Goal: Information Seeking & Learning: Understand process/instructions

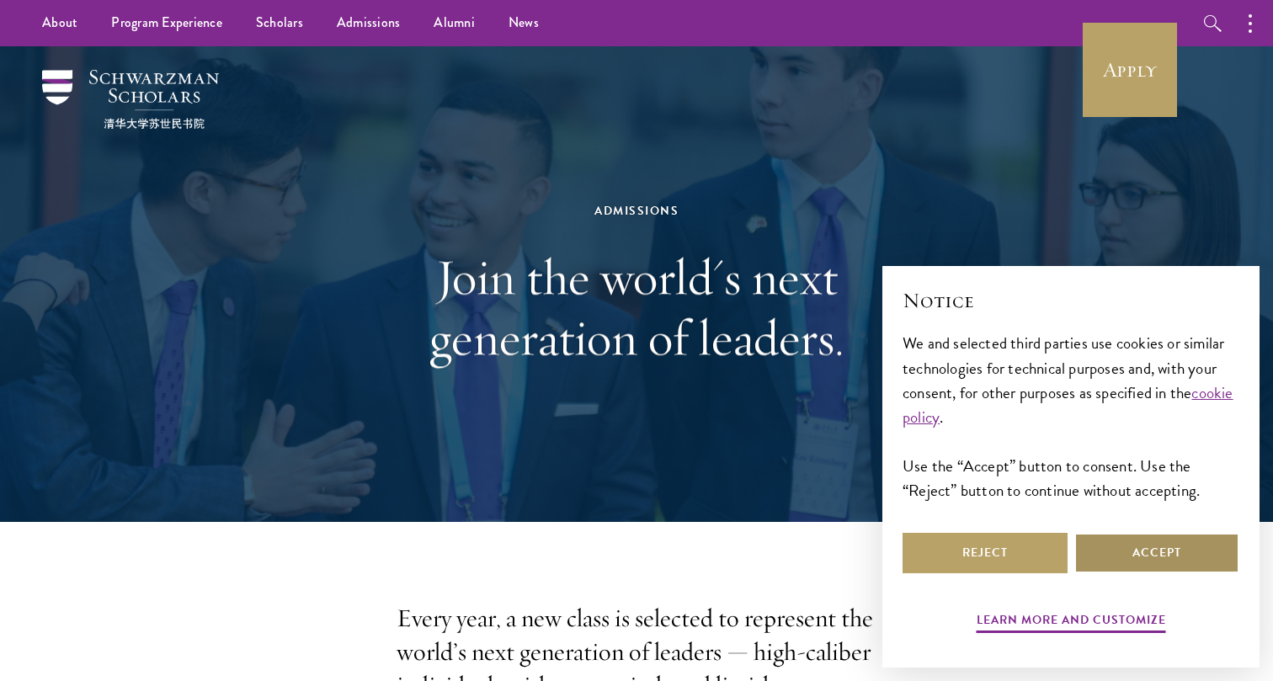
click at [1162, 554] on button "Accept" at bounding box center [1156, 553] width 165 height 40
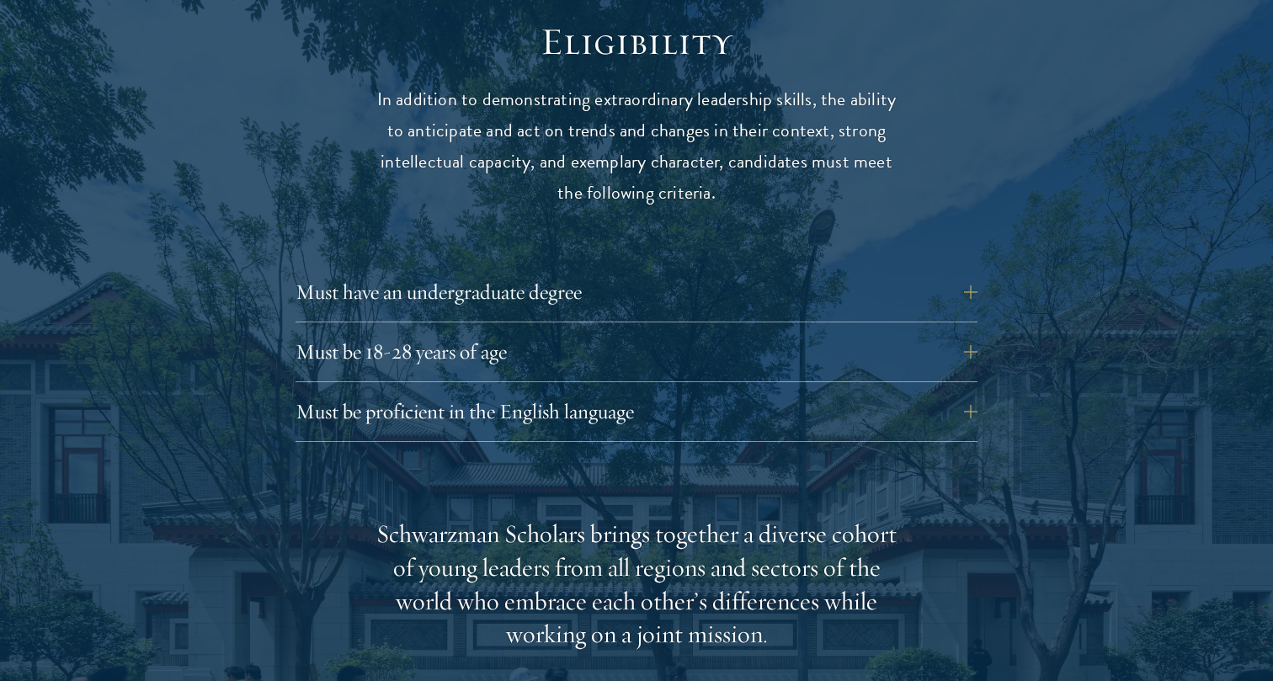
scroll to position [2243, 0]
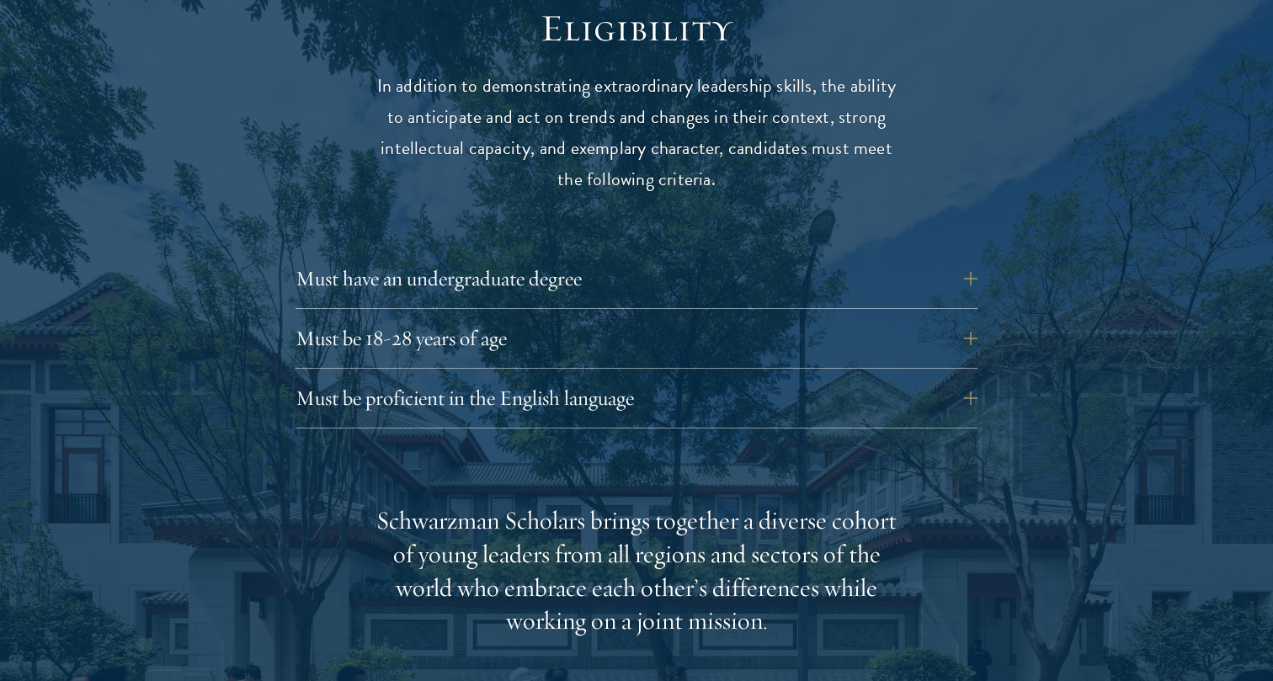
click at [982, 375] on div "Eligibility In addition to demonstrating extraordinary leadership skills, the a…" at bounding box center [636, 614] width 909 height 1219
click at [970, 378] on button "Must be proficient in the English language" at bounding box center [649, 398] width 682 height 40
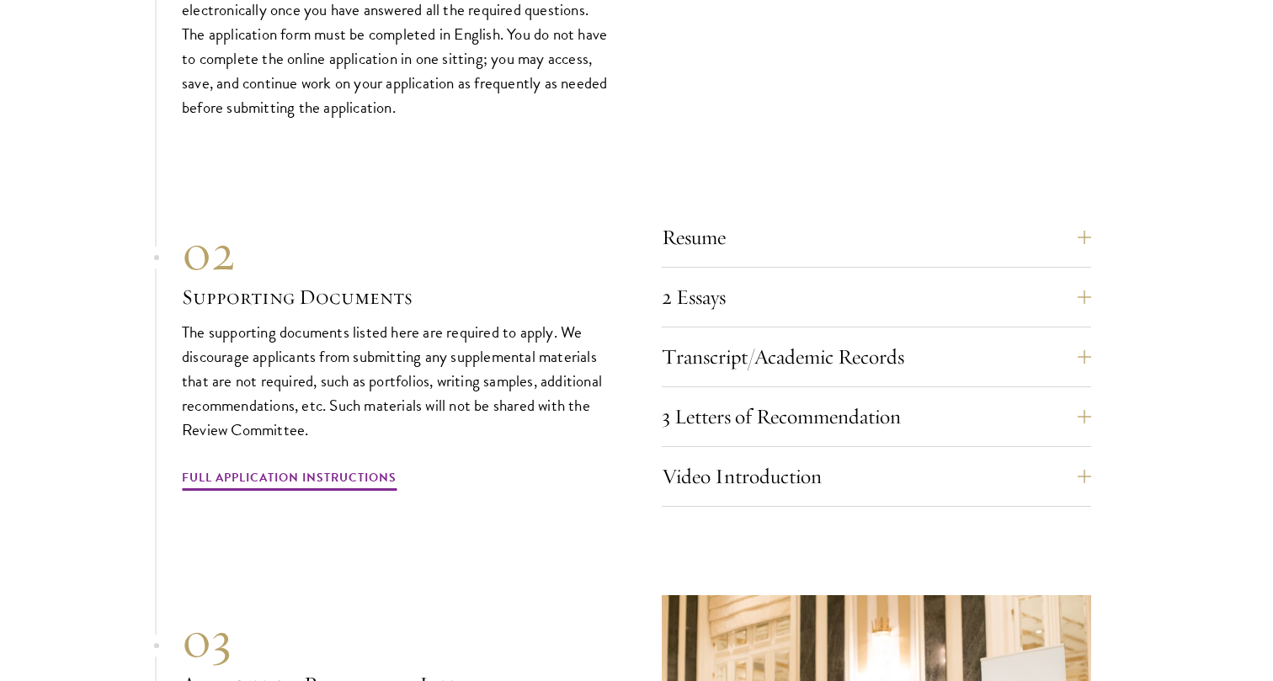
scroll to position [6134, 0]
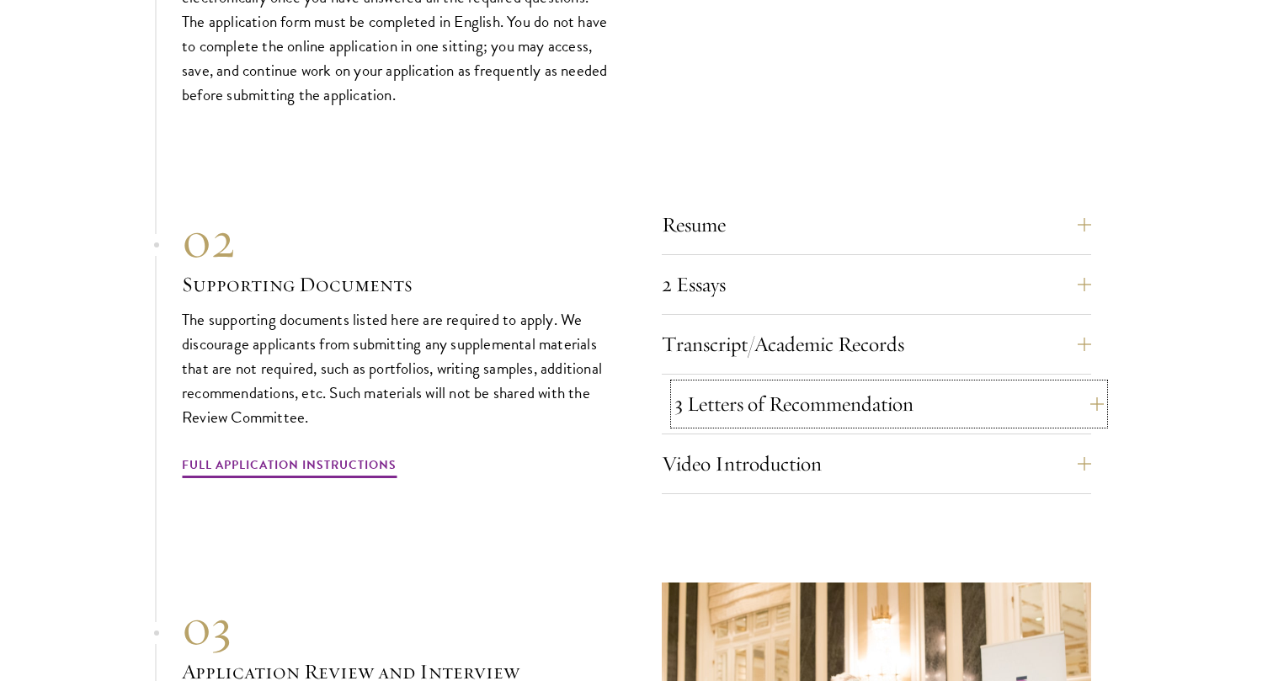
click at [914, 394] on button "3 Letters of Recommendation" at bounding box center [888, 404] width 429 height 40
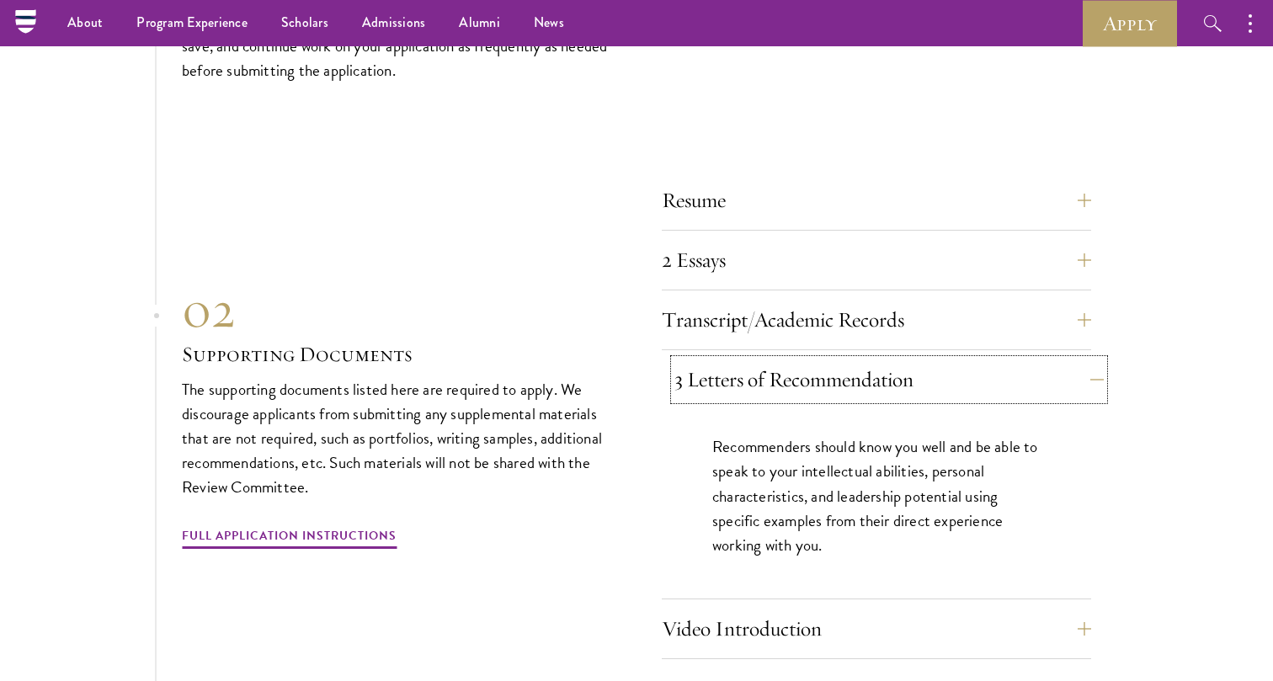
scroll to position [5683, 0]
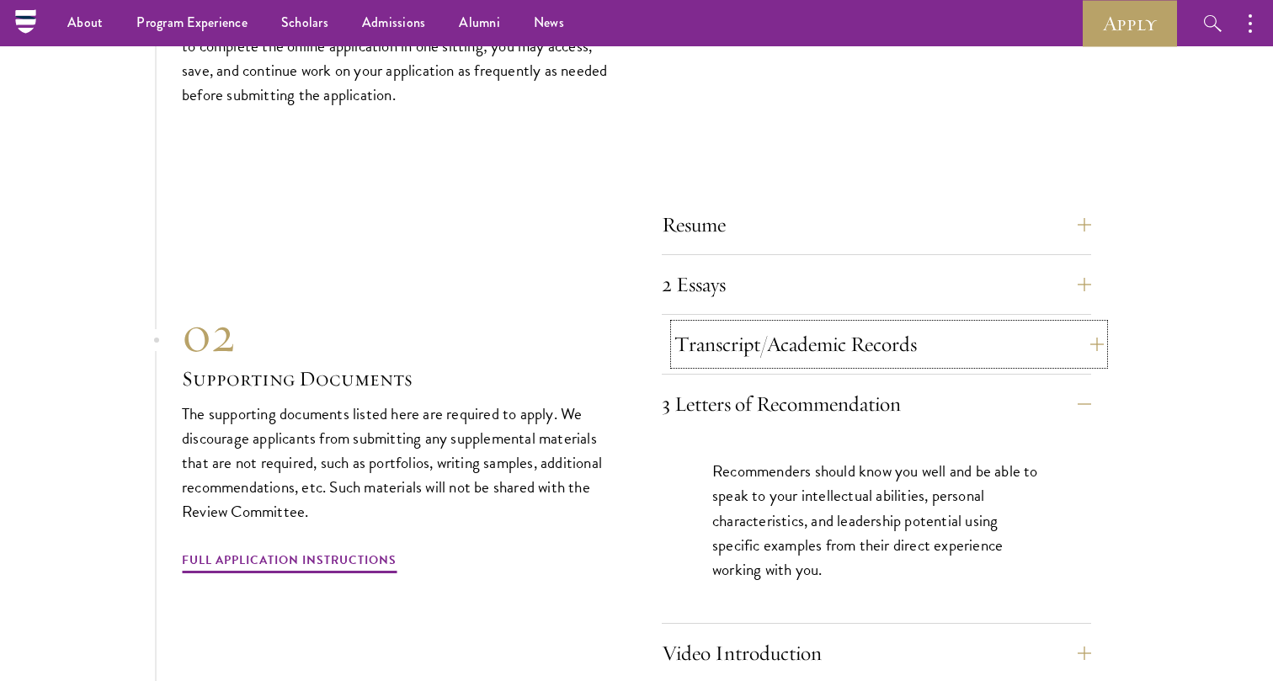
click at [920, 331] on button "Transcript/Academic Records" at bounding box center [888, 344] width 429 height 40
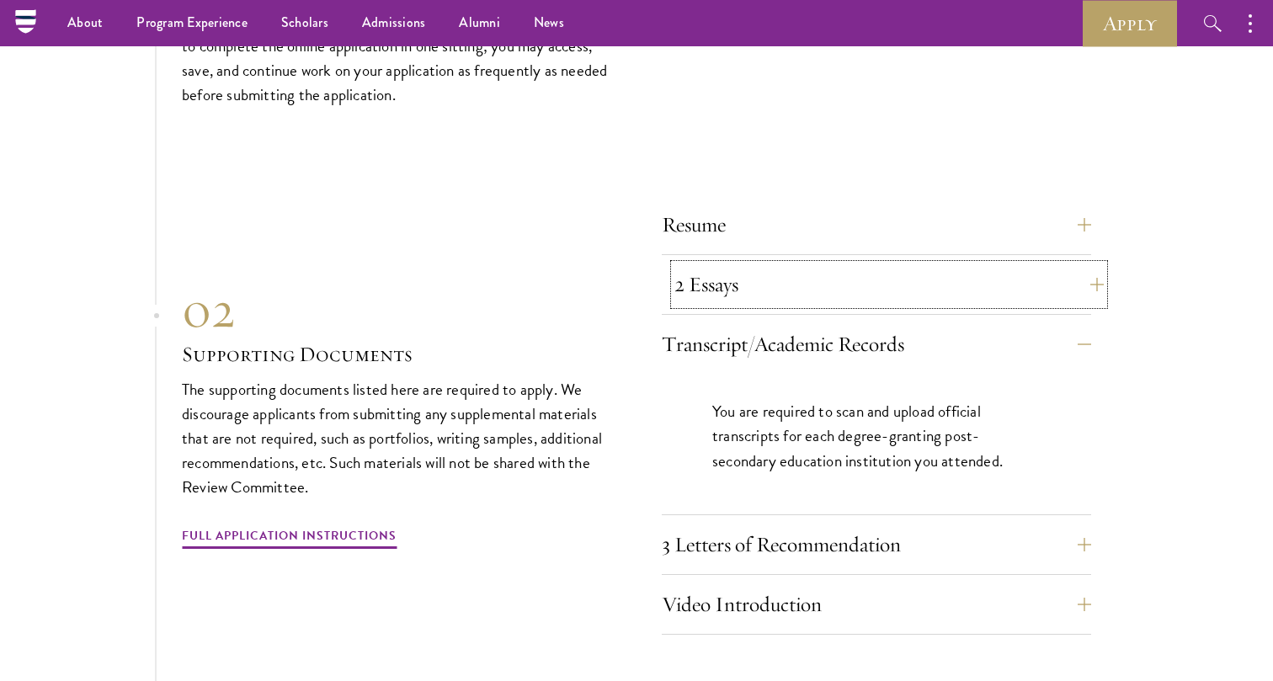
click at [875, 264] on button "2 Essays" at bounding box center [888, 284] width 429 height 40
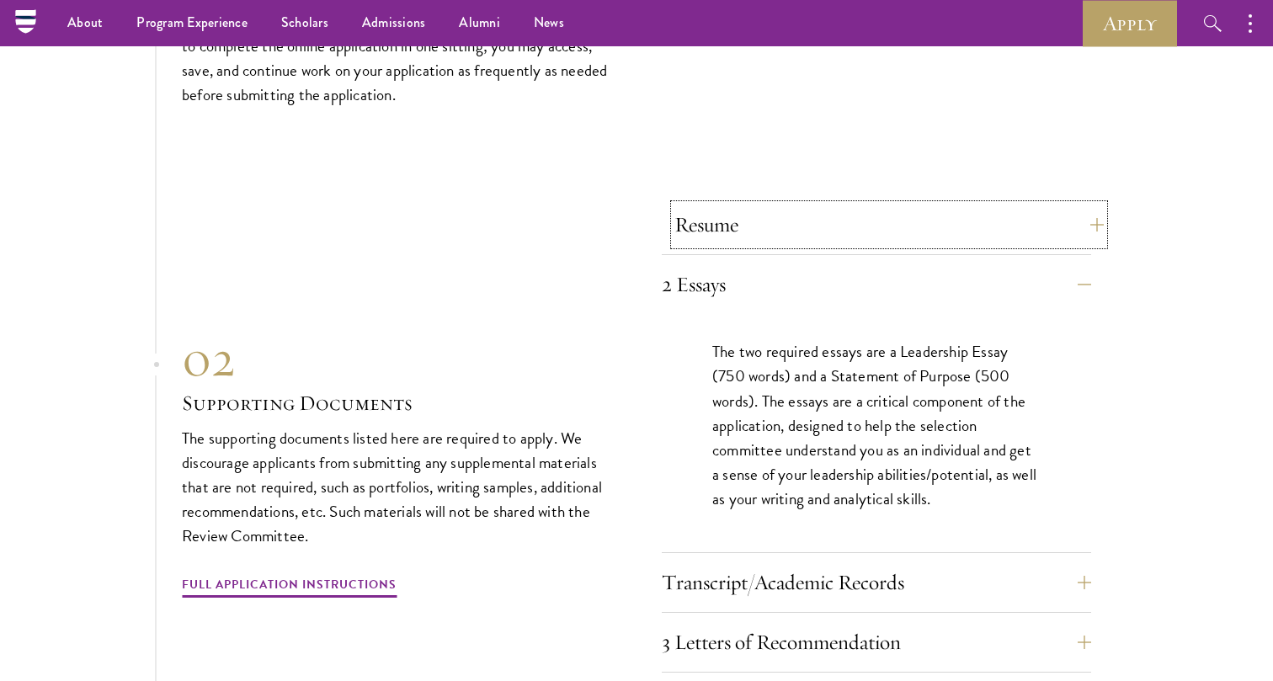
click at [901, 214] on button "Resume" at bounding box center [888, 225] width 429 height 40
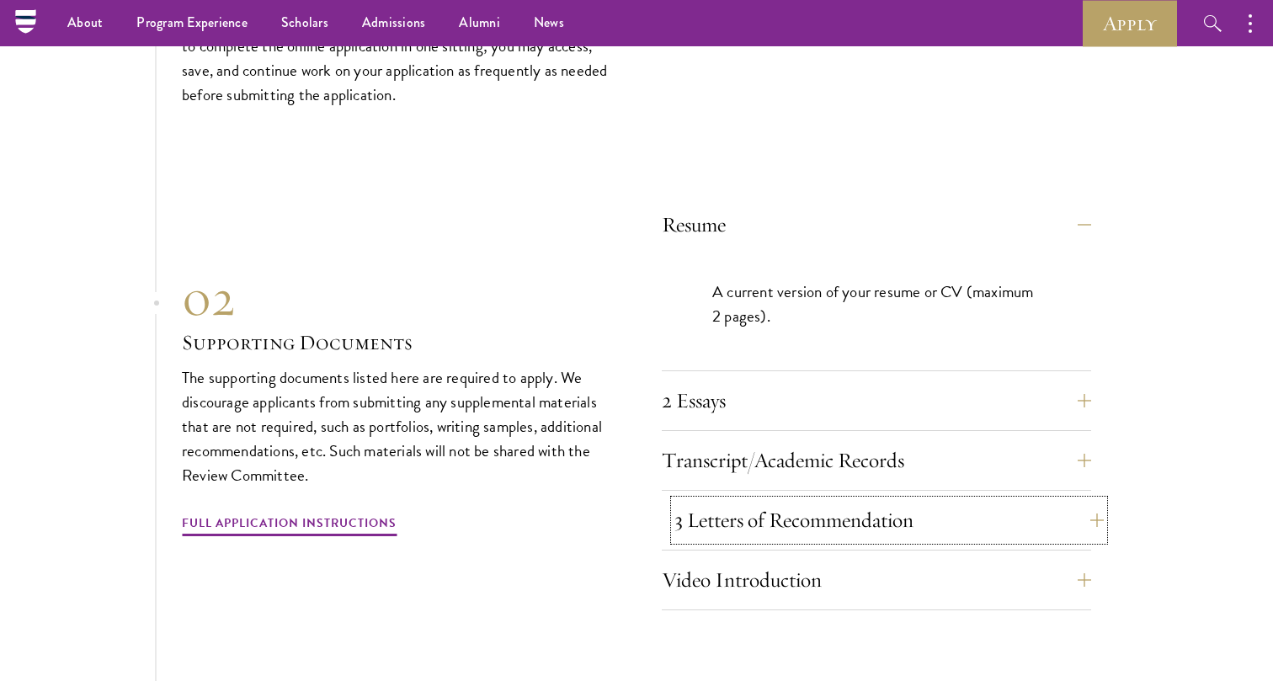
click at [815, 520] on button "3 Letters of Recommendation" at bounding box center [888, 520] width 429 height 40
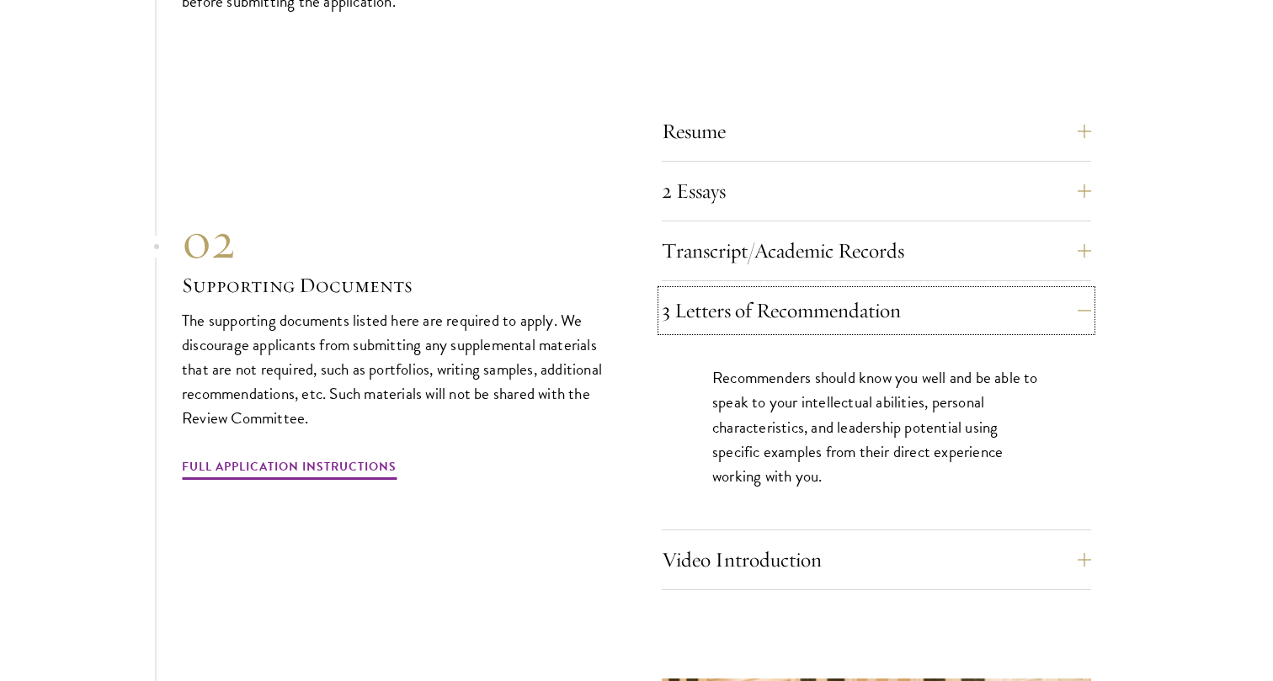
scroll to position [5778, 0]
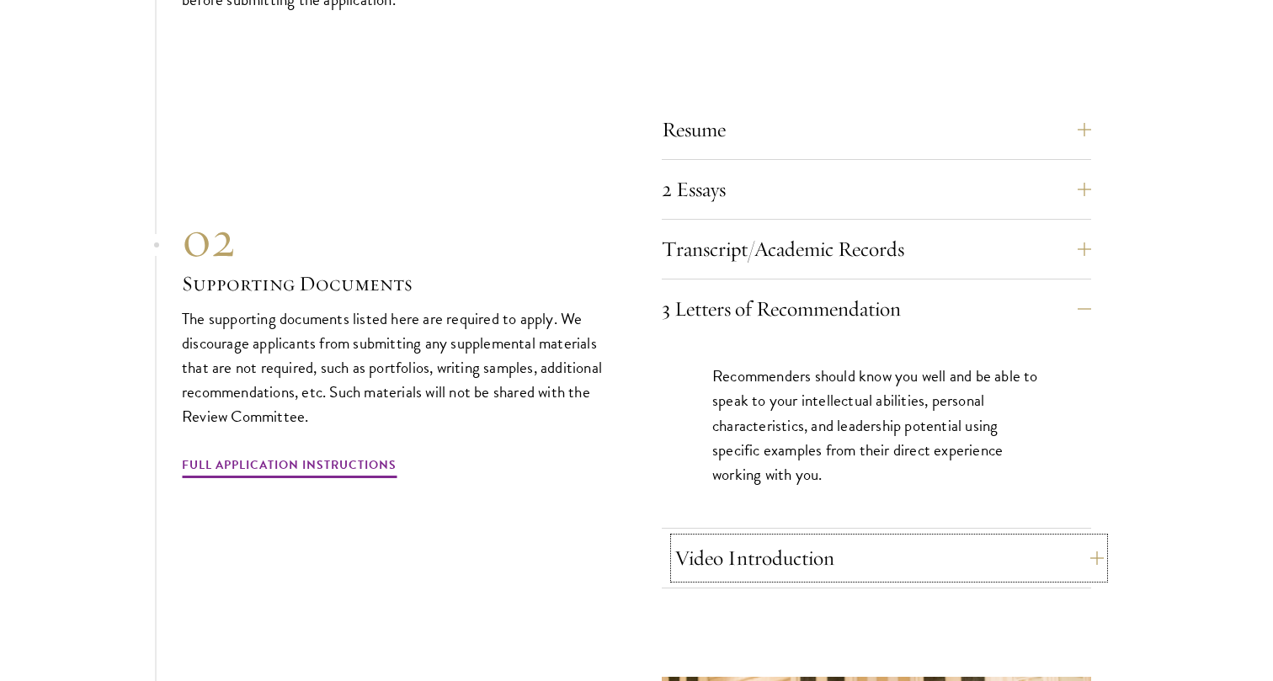
click at [832, 568] on button "Video Introduction" at bounding box center [888, 558] width 429 height 40
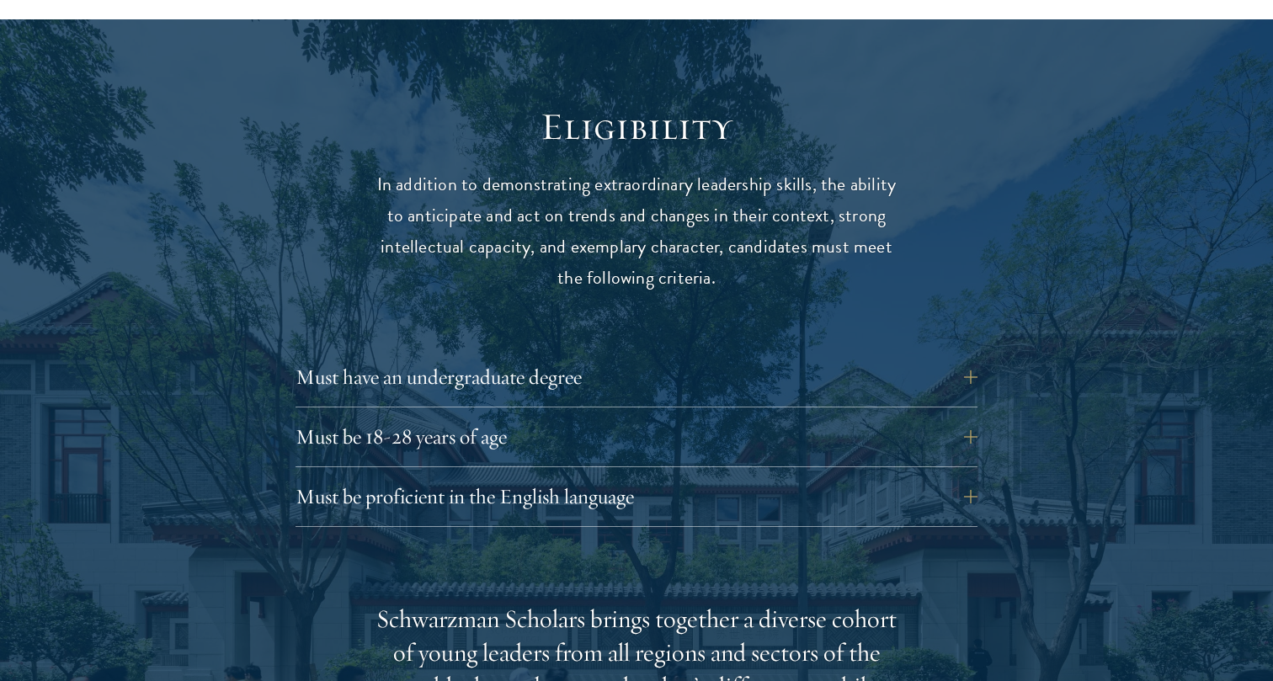
scroll to position [2419, 0]
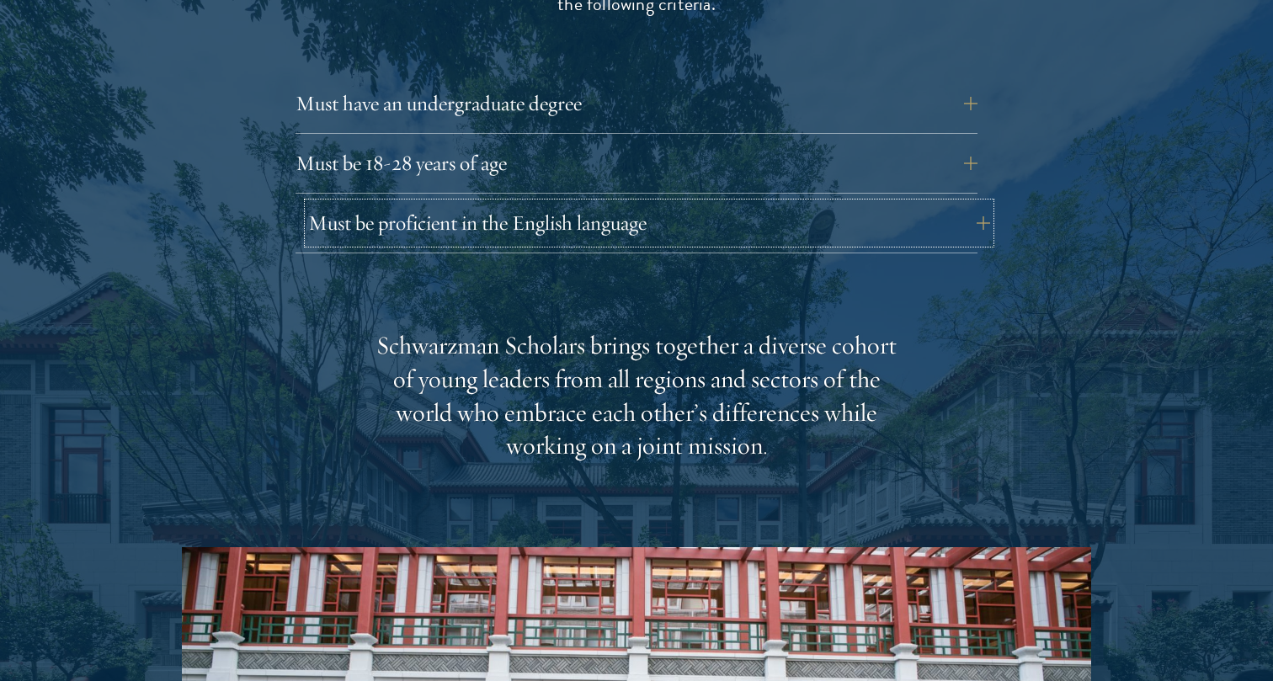
click at [762, 203] on button "Must be proficient in the English language" at bounding box center [649, 223] width 682 height 40
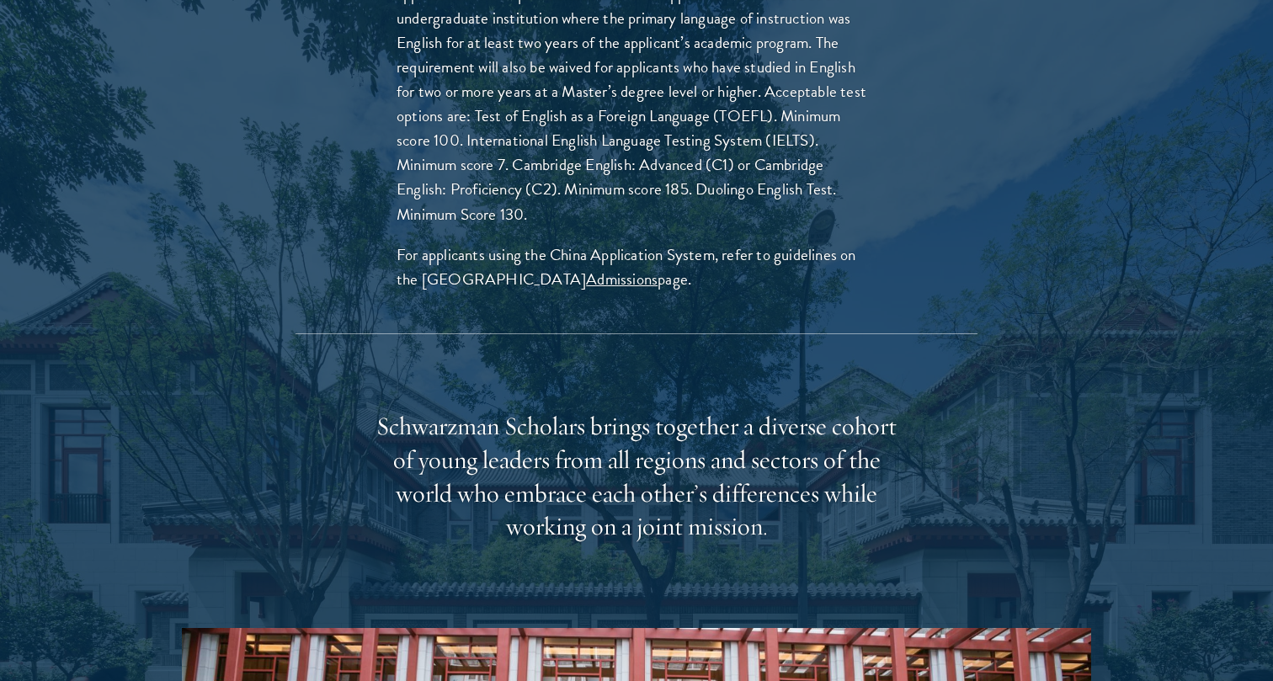
scroll to position [2834, 0]
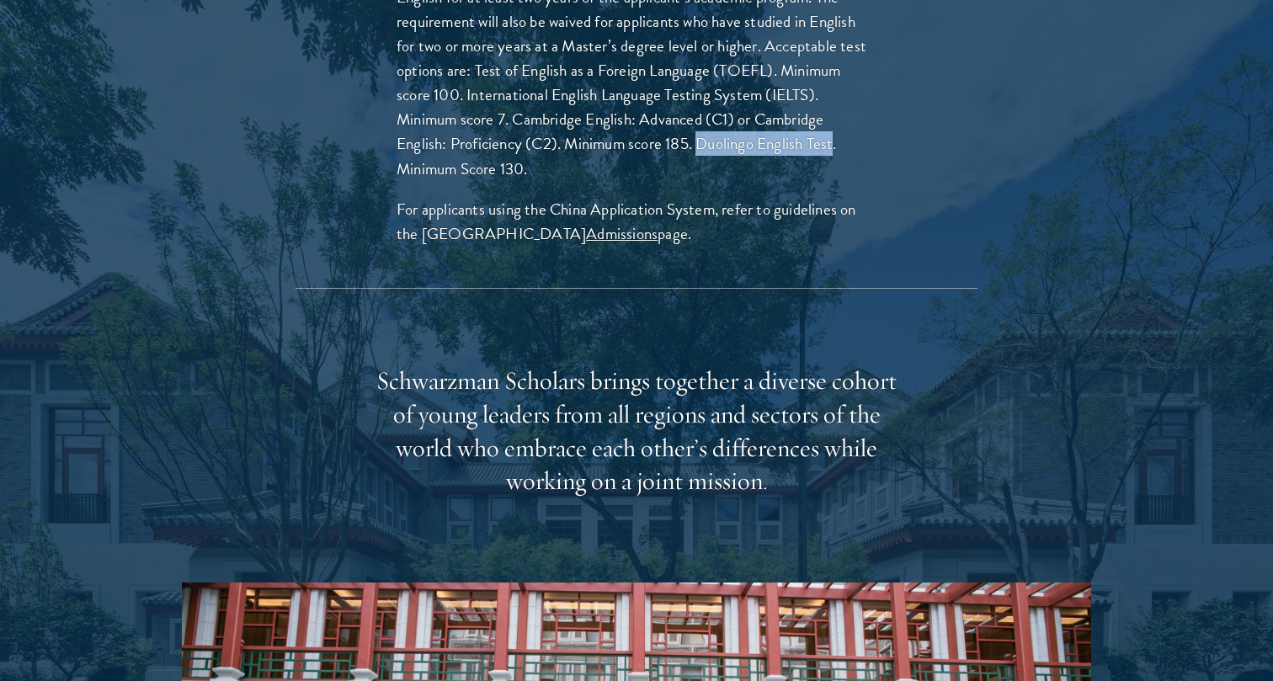
drag, startPoint x: 699, startPoint y: 104, endPoint x: 837, endPoint y: 103, distance: 138.1
click at [837, 103] on p "Applicants must demonstrate strong English skills, as all teaching will be cond…" at bounding box center [637, 22] width 480 height 318
copy p "Duolingo English Test"
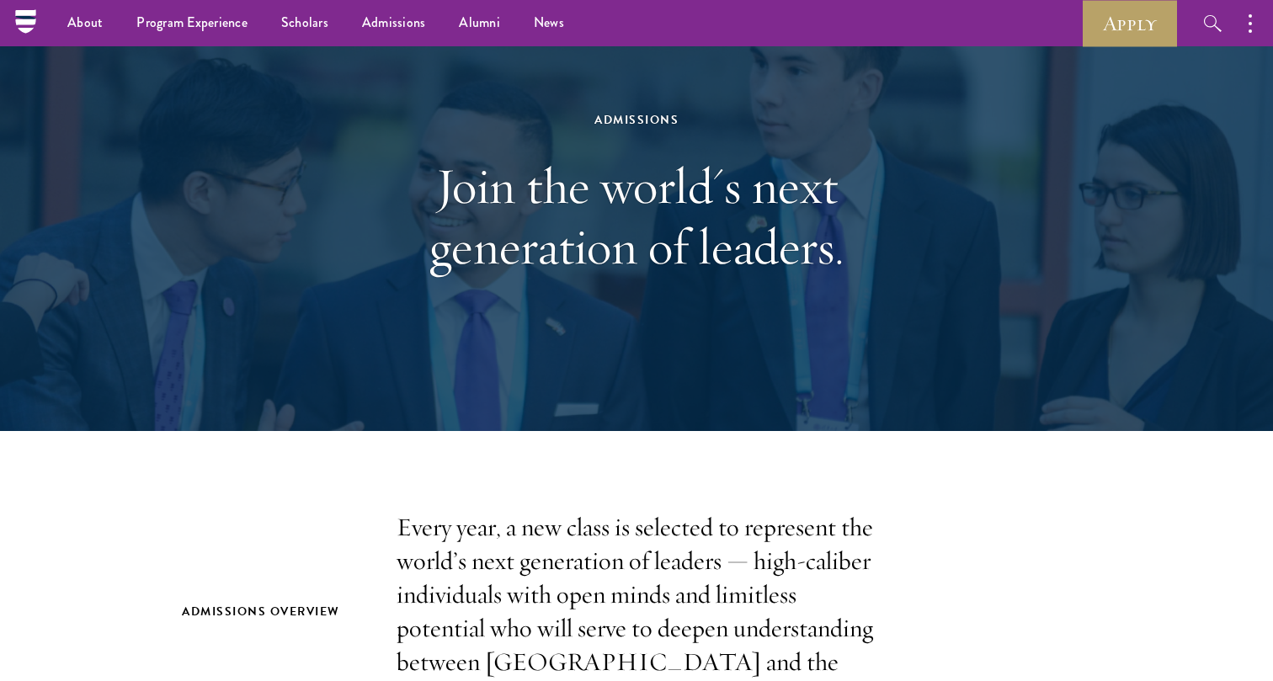
scroll to position [0, 0]
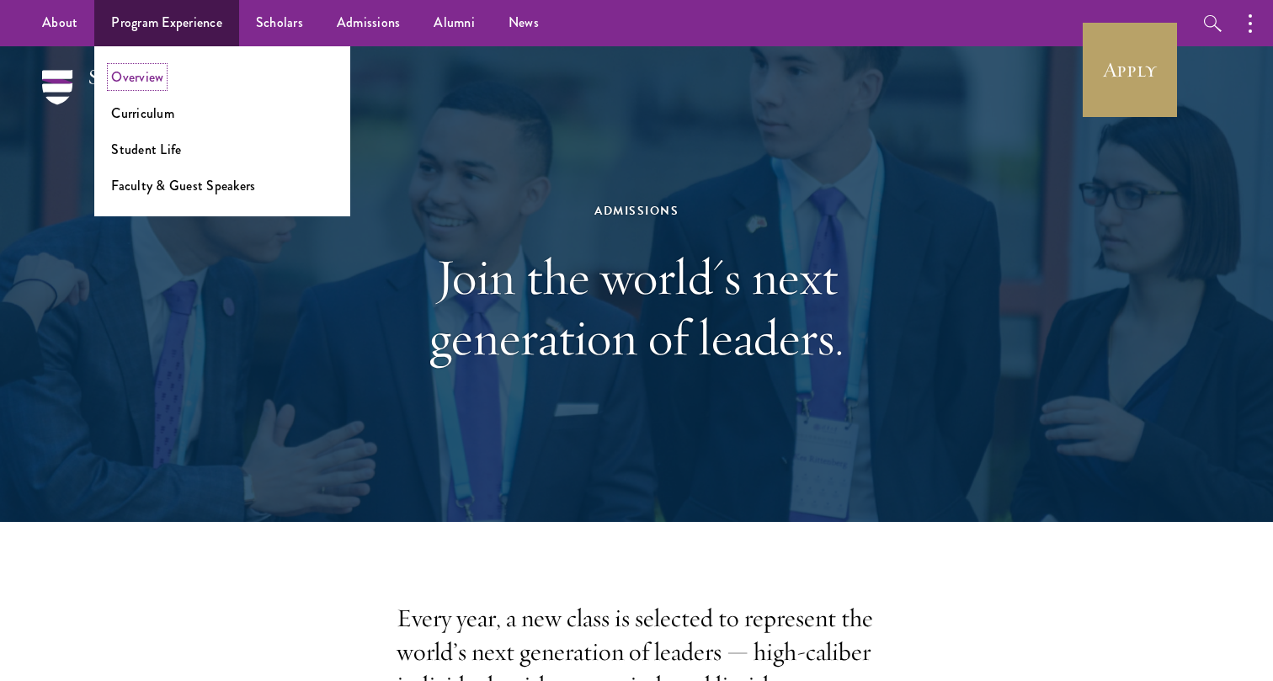
click at [148, 80] on link "Overview" at bounding box center [137, 76] width 52 height 19
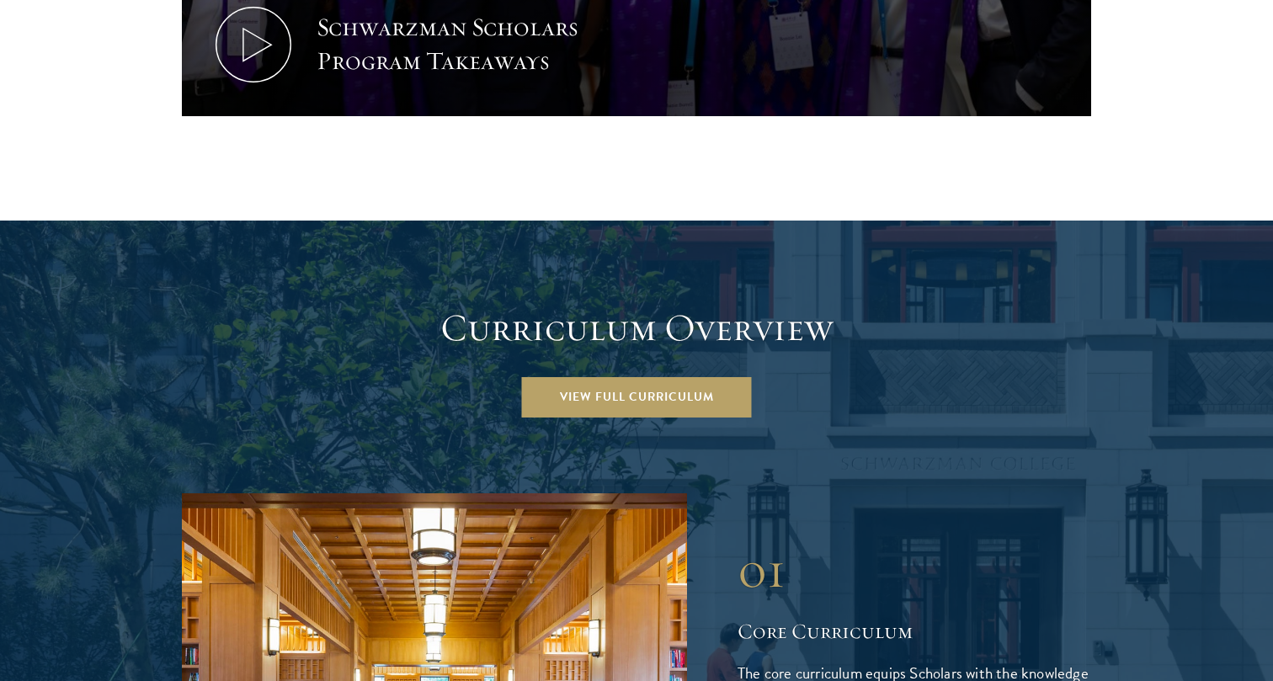
scroll to position [2154, 0]
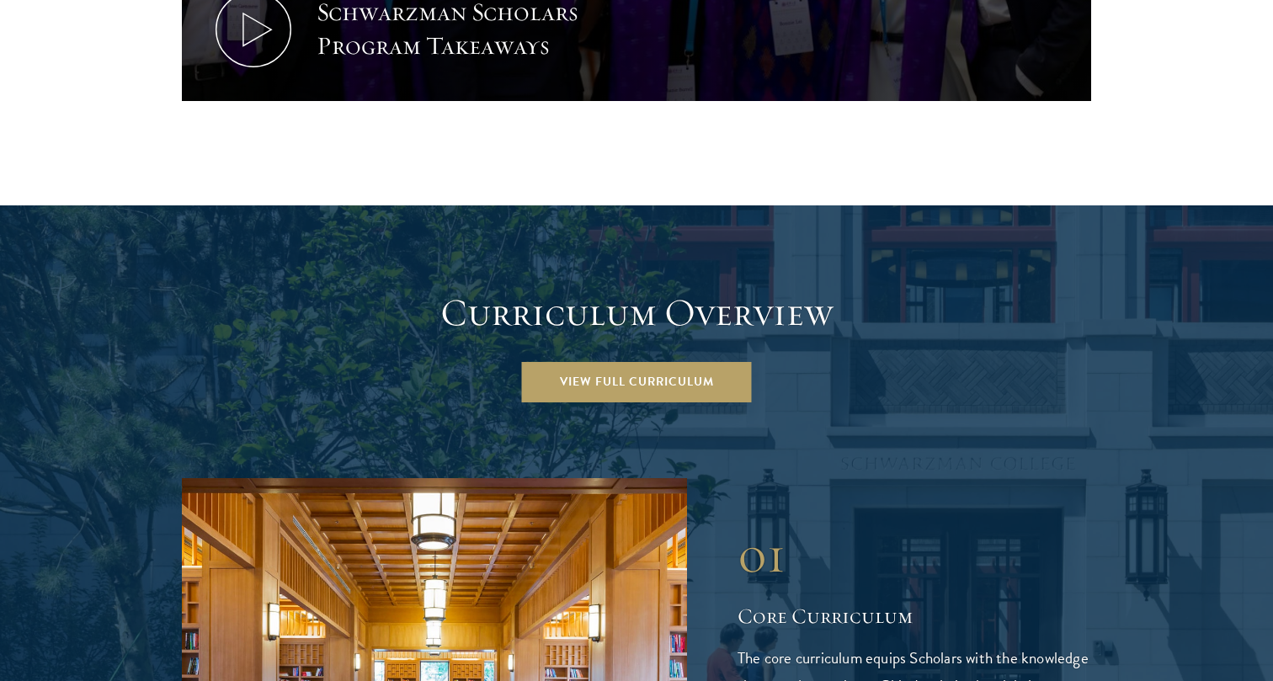
click at [609, 362] on link "View Full Curriculum" at bounding box center [637, 382] width 230 height 40
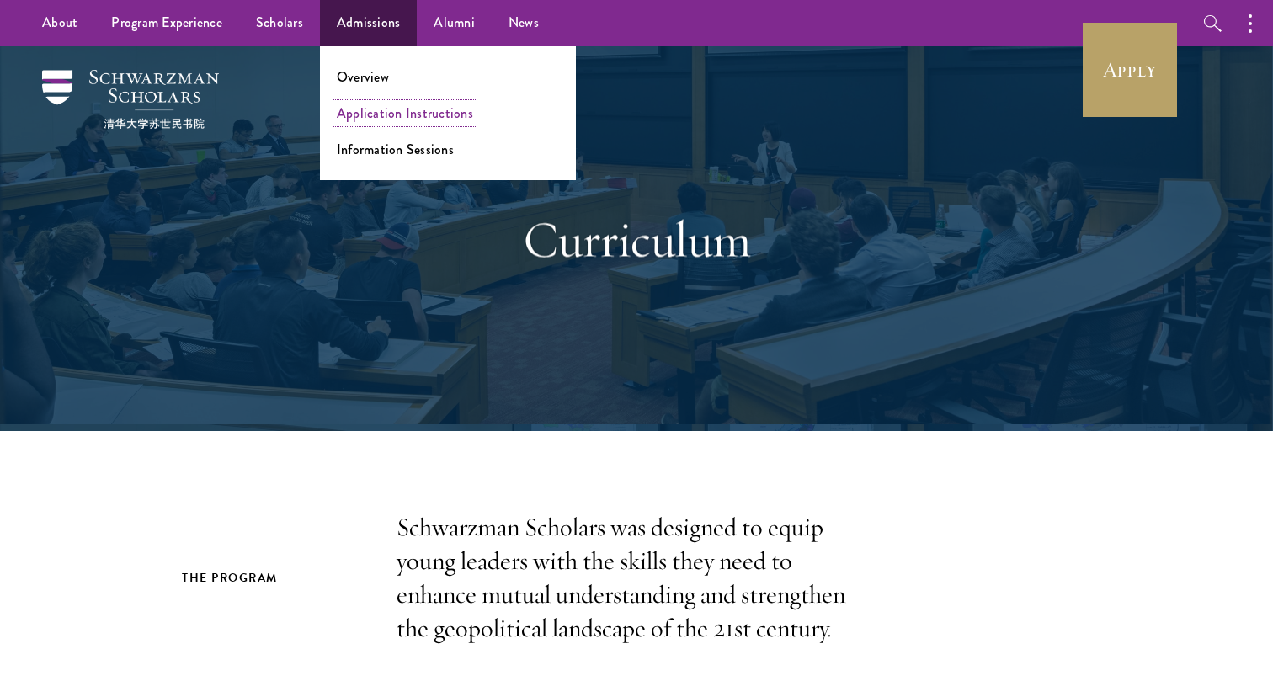
click at [386, 113] on link "Application Instructions" at bounding box center [405, 113] width 136 height 19
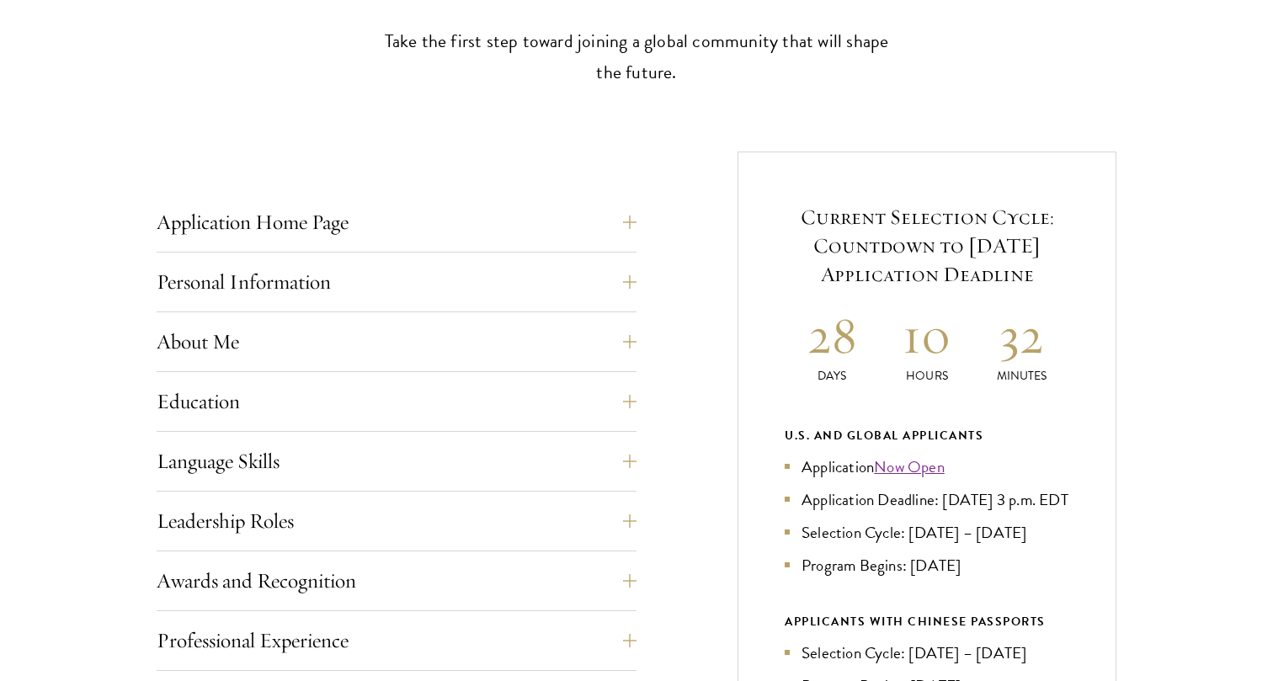
scroll to position [620, 0]
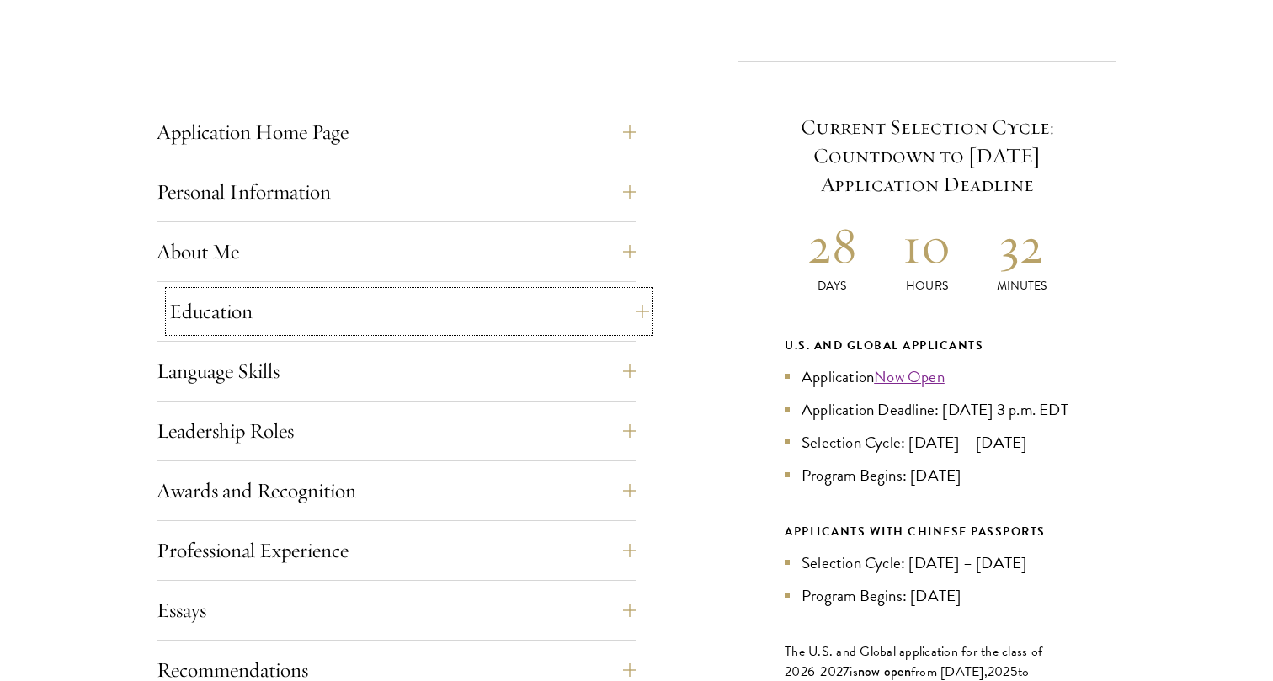
click at [636, 322] on button "Education" at bounding box center [409, 311] width 480 height 40
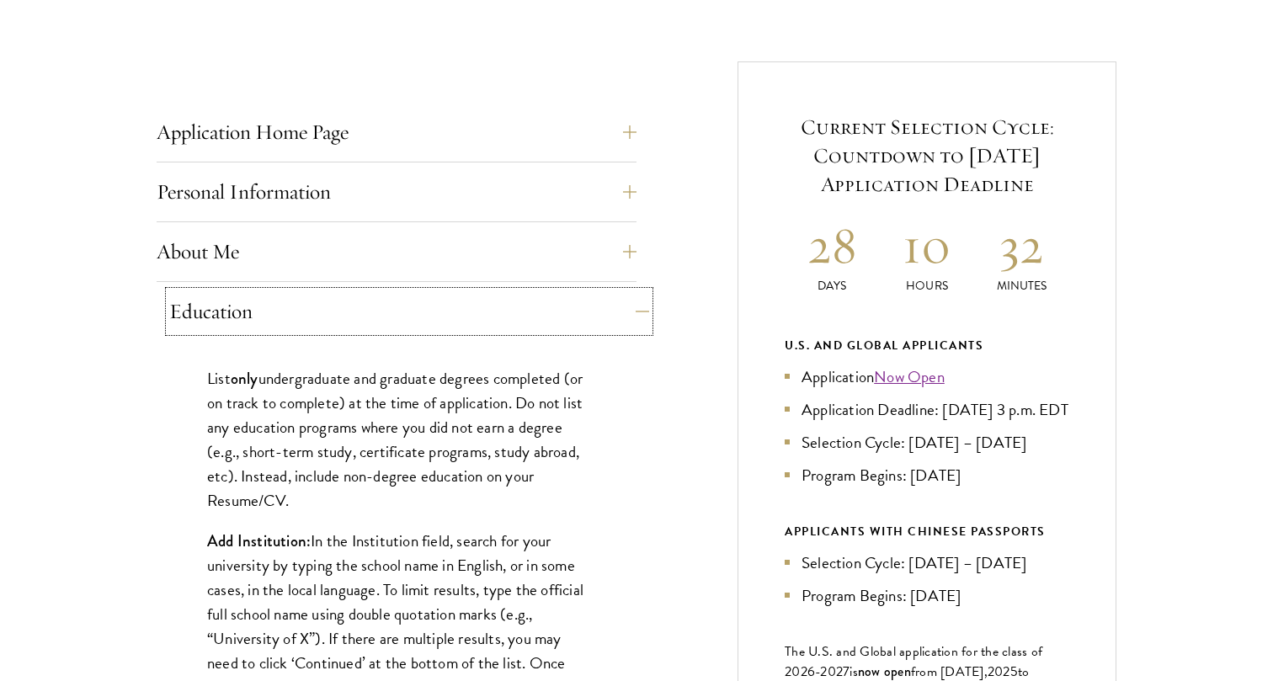
click at [636, 322] on button "Education" at bounding box center [409, 311] width 480 height 40
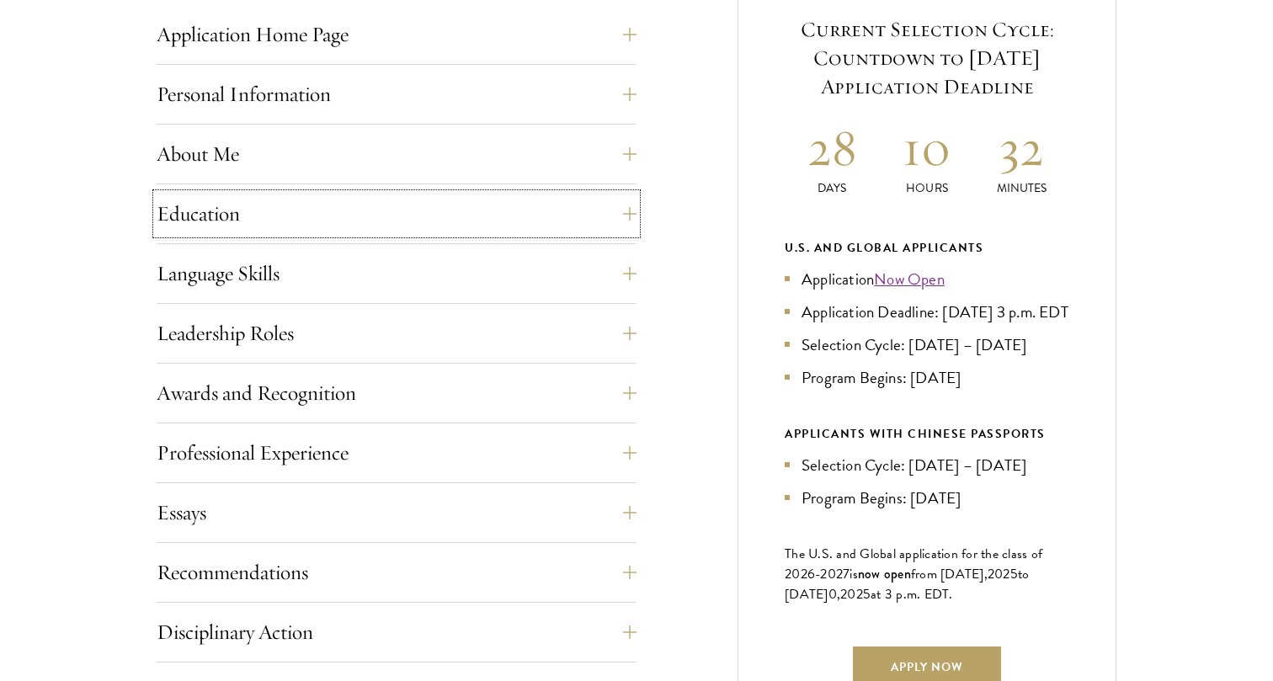
scroll to position [720, 0]
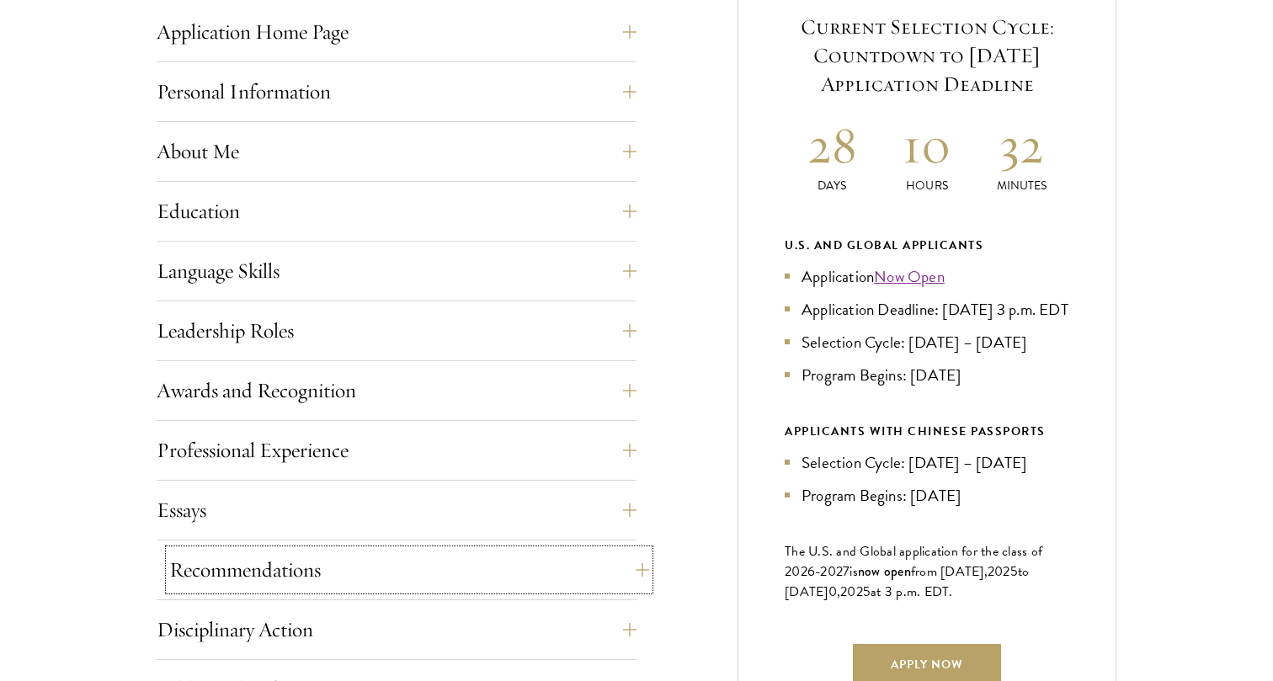
click at [564, 562] on button "Recommendations" at bounding box center [409, 570] width 480 height 40
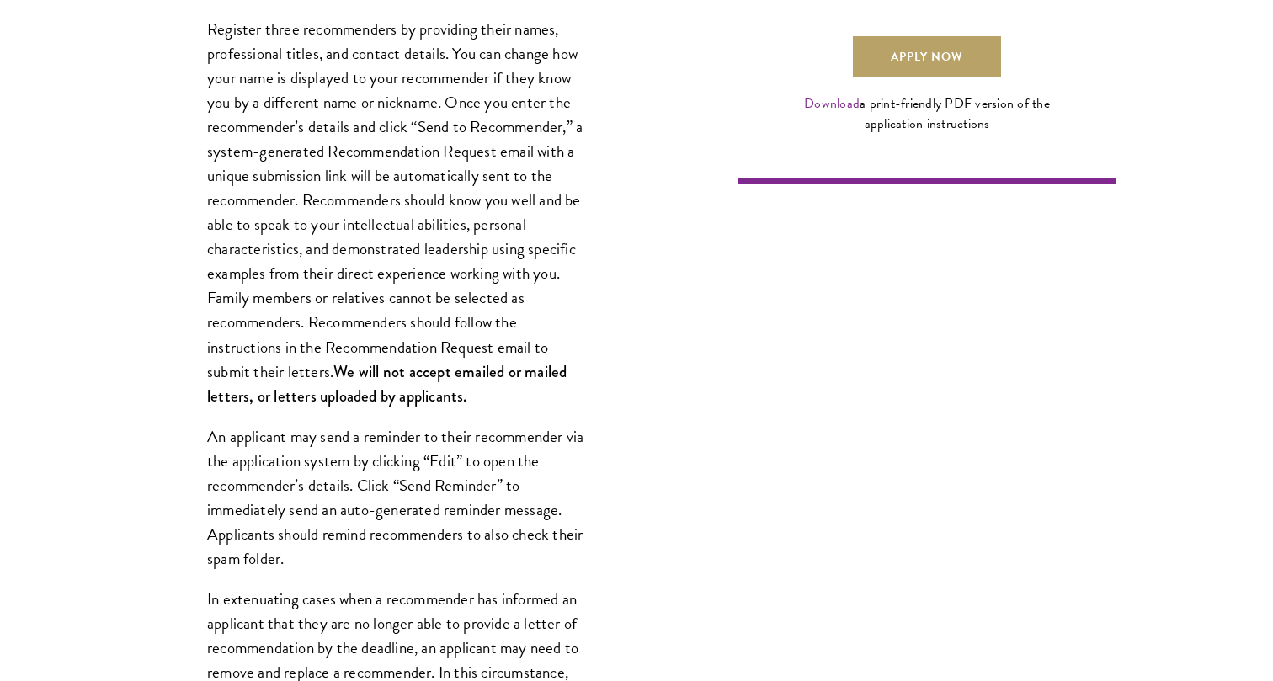
scroll to position [1339, 0]
